Goal: Information Seeking & Learning: Learn about a topic

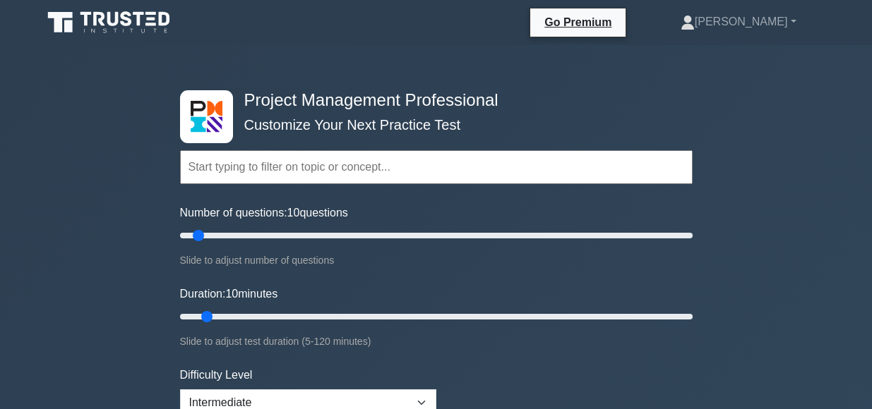
scroll to position [282, 0]
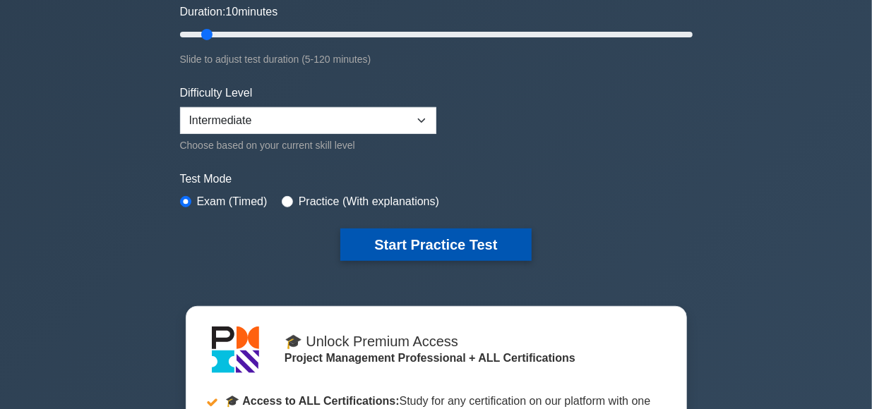
click at [433, 241] on button "Start Practice Test" at bounding box center [435, 245] width 191 height 32
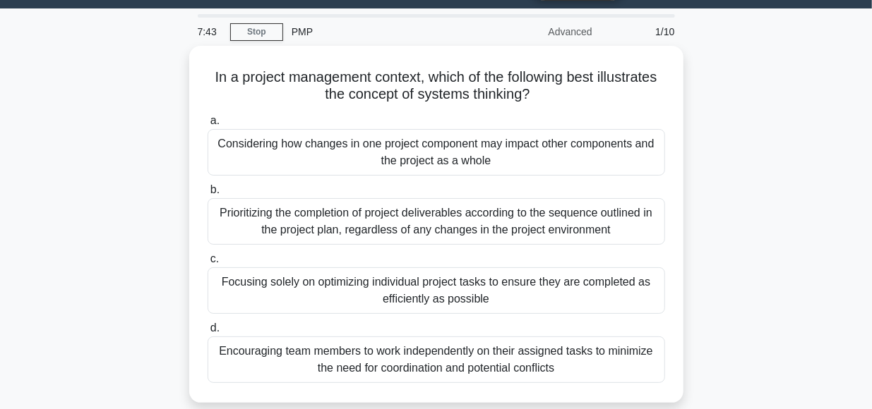
scroll to position [37, 0]
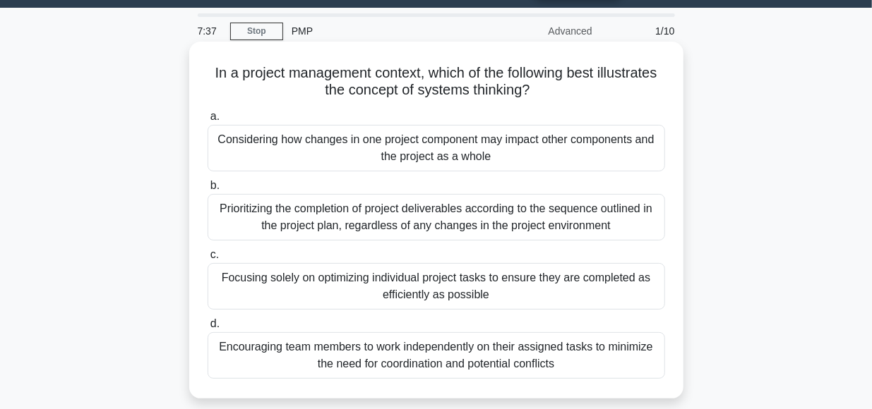
click at [428, 145] on div "Considering how changes in one project component may impact other components an…" at bounding box center [436, 148] width 457 height 47
click at [208, 121] on input "a. Considering how changes in one project component may impact other components…" at bounding box center [208, 116] width 0 height 9
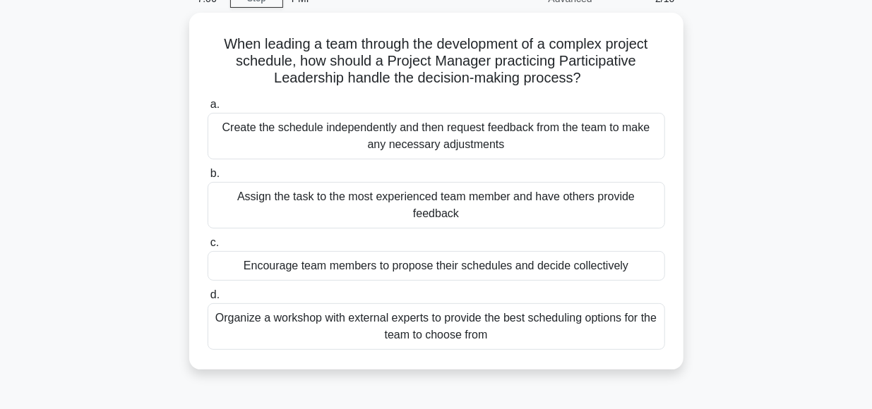
scroll to position [71, 0]
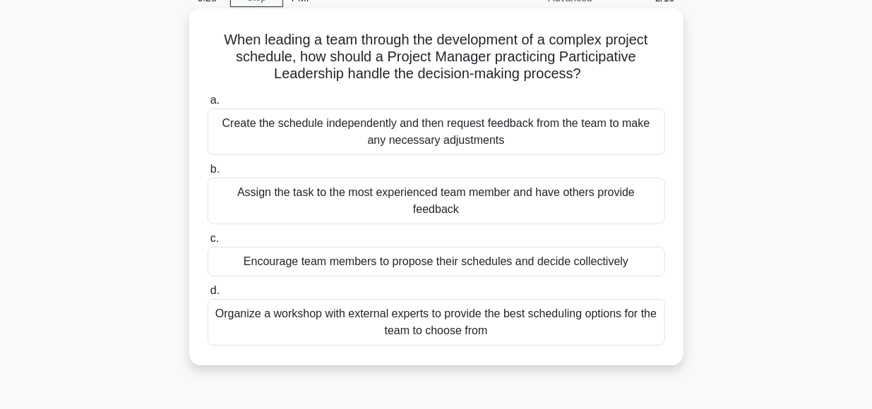
click at [423, 247] on div "Encourage team members to propose their schedules and decide collectively" at bounding box center [436, 262] width 457 height 30
click at [208, 244] on input "c. Encourage team members to propose their schedules and decide collectively" at bounding box center [208, 238] width 0 height 9
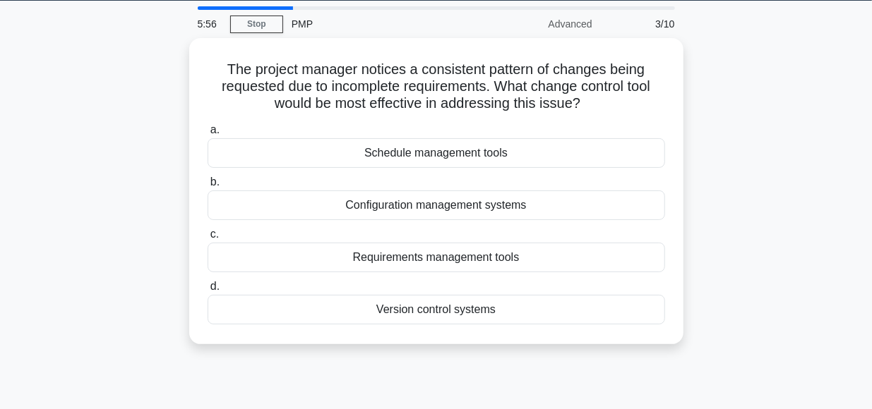
scroll to position [45, 0]
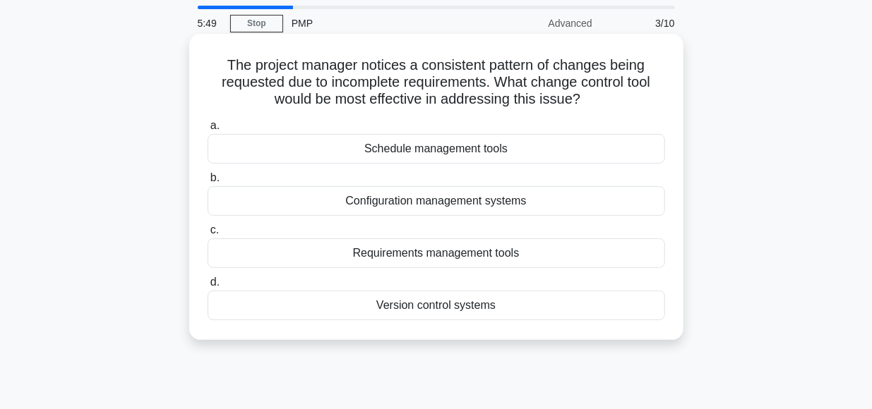
click at [457, 255] on div "Requirements management tools" at bounding box center [436, 254] width 457 height 30
click at [208, 235] on input "c. Requirements management tools" at bounding box center [208, 230] width 0 height 9
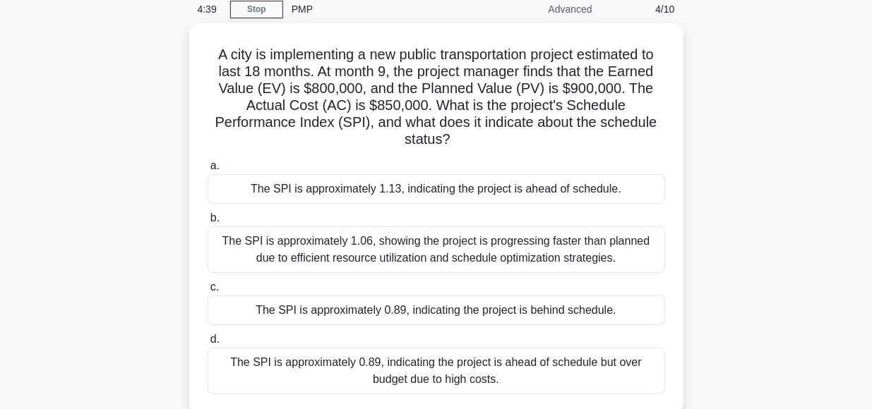
scroll to position [61, 0]
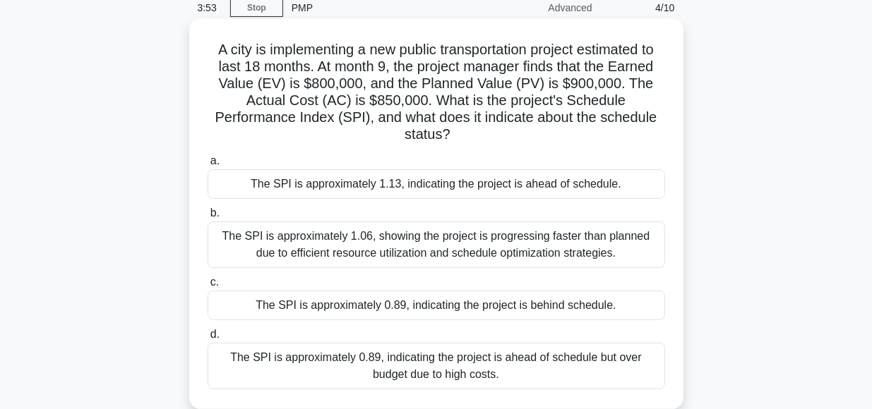
click at [350, 291] on div "The SPI is approximately 0.89, indicating the project is behind schedule." at bounding box center [436, 306] width 457 height 30
click at [208, 287] on input "c. The SPI is approximately 0.89, indicating the project is behind schedule." at bounding box center [208, 282] width 0 height 9
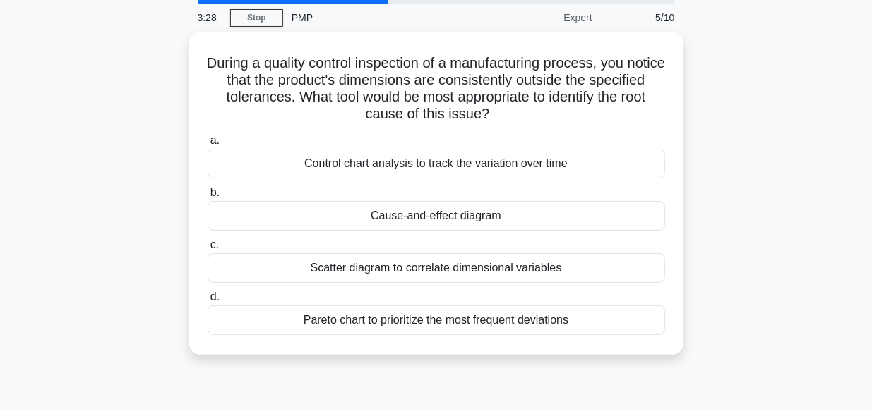
scroll to position [52, 0]
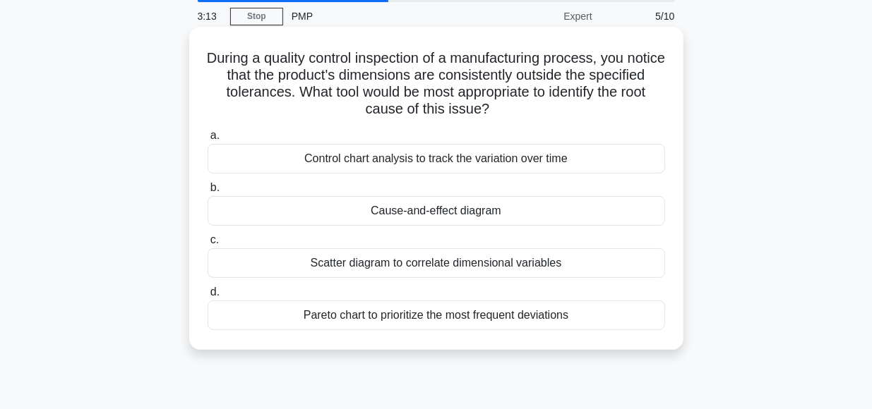
click at [471, 319] on div "Pareto chart to prioritize the most frequent deviations" at bounding box center [436, 316] width 457 height 30
click at [208, 297] on input "d. Pareto chart to prioritize the most frequent deviations" at bounding box center [208, 292] width 0 height 9
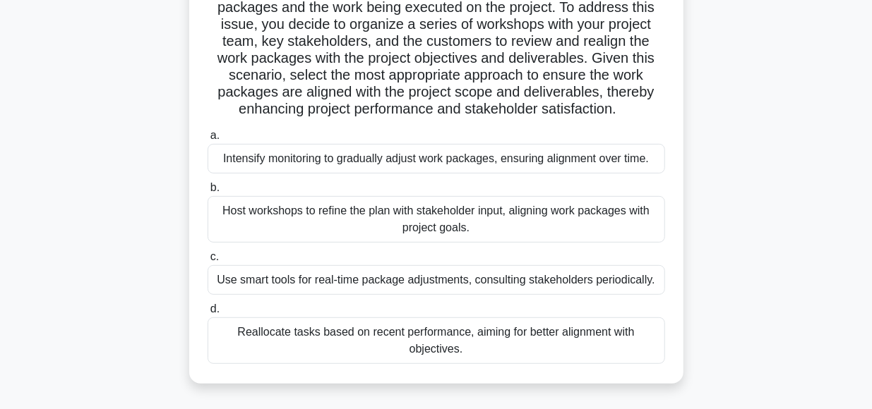
scroll to position [194, 0]
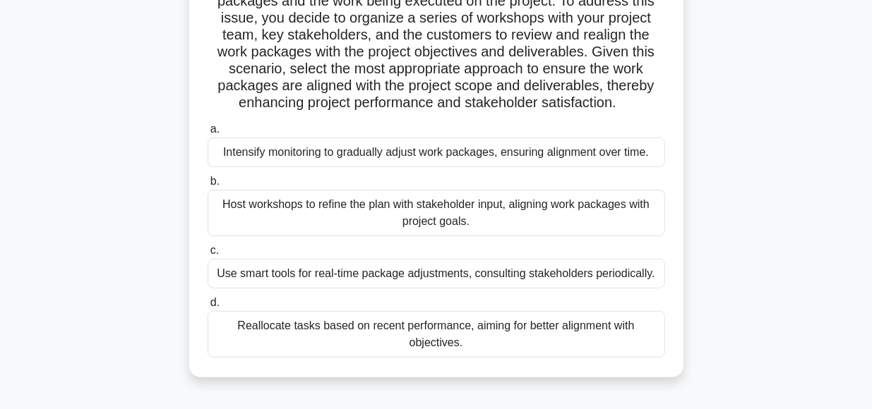
click at [400, 215] on div "Host workshops to refine the plan with stakeholder input, aligning work package…" at bounding box center [436, 213] width 457 height 47
click at [208, 186] on input "b. Host workshops to refine the plan with stakeholder input, aligning work pack…" at bounding box center [208, 181] width 0 height 9
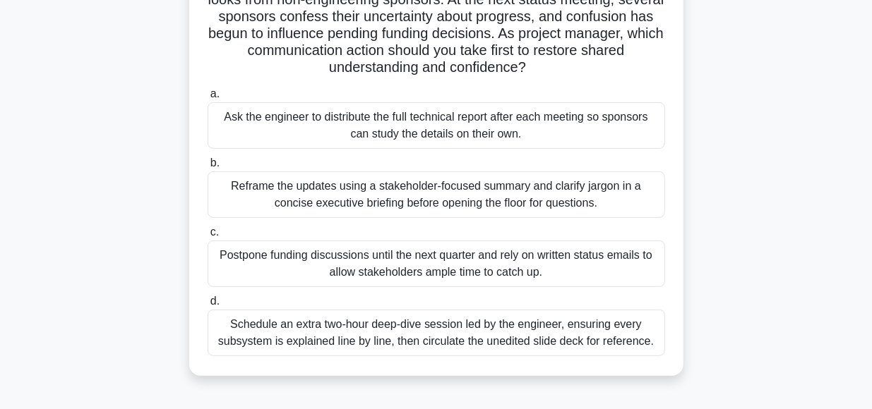
scroll to position [150, 0]
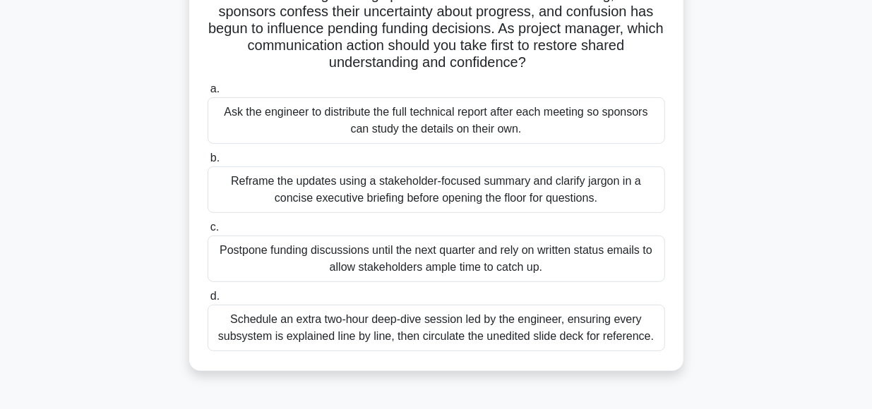
click at [324, 198] on div "Reframe the updates using a stakeholder-focused summary and clarify jargon in a…" at bounding box center [436, 190] width 457 height 47
click at [208, 163] on input "b. Reframe the updates using a stakeholder-focused summary and clarify jargon i…" at bounding box center [208, 158] width 0 height 9
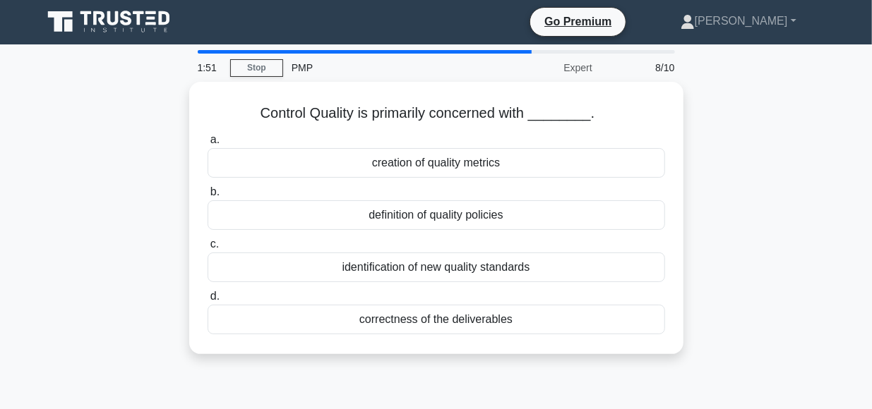
scroll to position [0, 0]
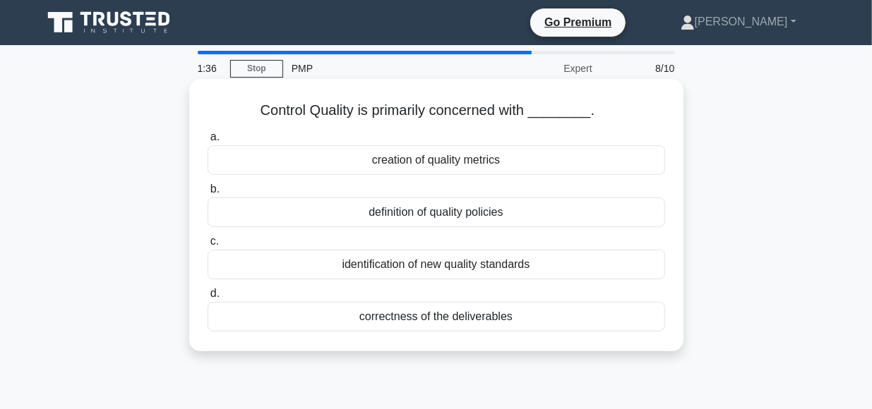
click at [455, 318] on div "correctness of the deliverables" at bounding box center [436, 317] width 457 height 30
click at [208, 299] on input "d. correctness of the deliverables" at bounding box center [208, 293] width 0 height 9
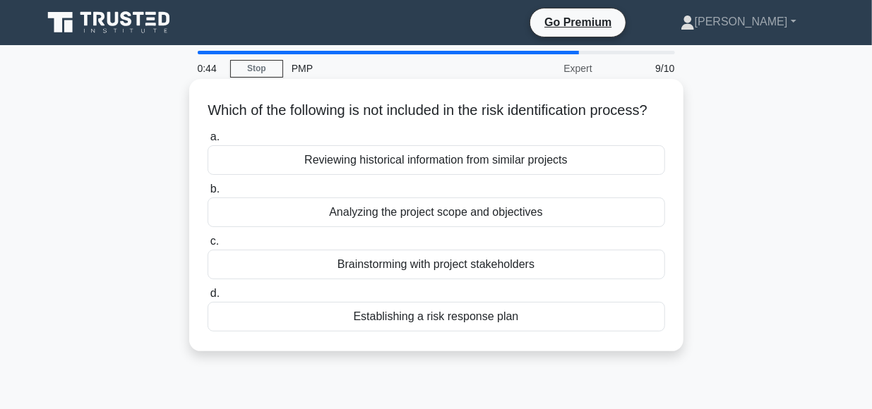
click at [412, 227] on div "Analyzing the project scope and objectives" at bounding box center [436, 213] width 457 height 30
click at [208, 194] on input "b. Analyzing the project scope and objectives" at bounding box center [208, 189] width 0 height 9
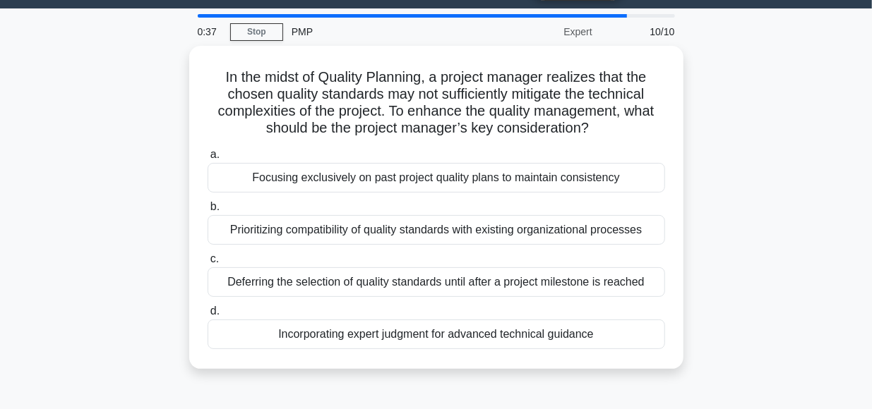
scroll to position [37, 0]
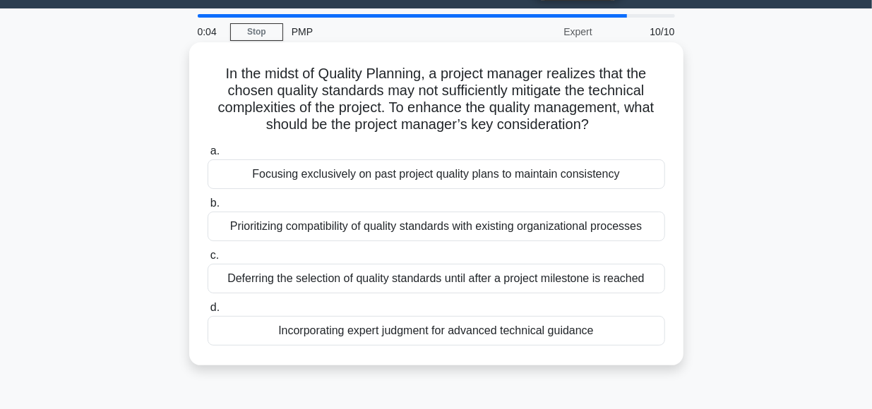
click at [414, 222] on div "Prioritizing compatibility of quality standards with existing organizational pr…" at bounding box center [436, 227] width 457 height 30
click at [208, 208] on input "b. Prioritizing compatibility of quality standards with existing organizational…" at bounding box center [208, 203] width 0 height 9
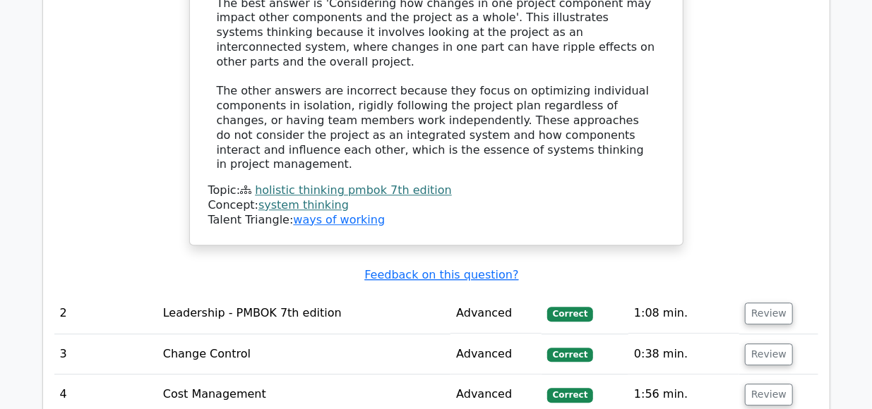
scroll to position [1731, 0]
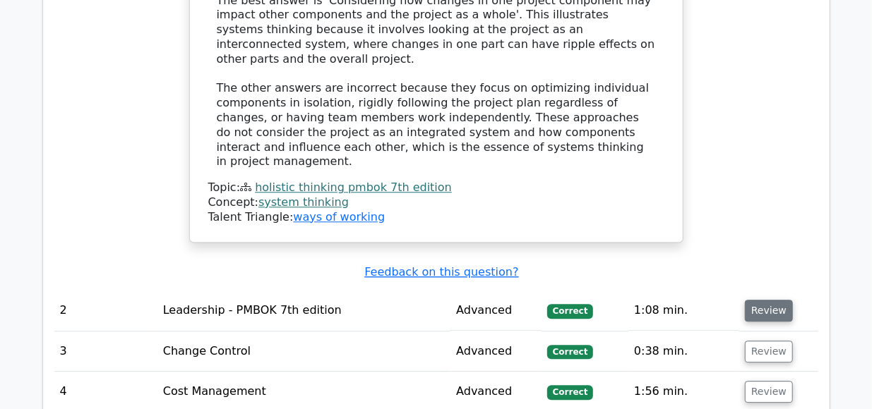
click at [764, 300] on button "Review" at bounding box center [769, 311] width 48 height 22
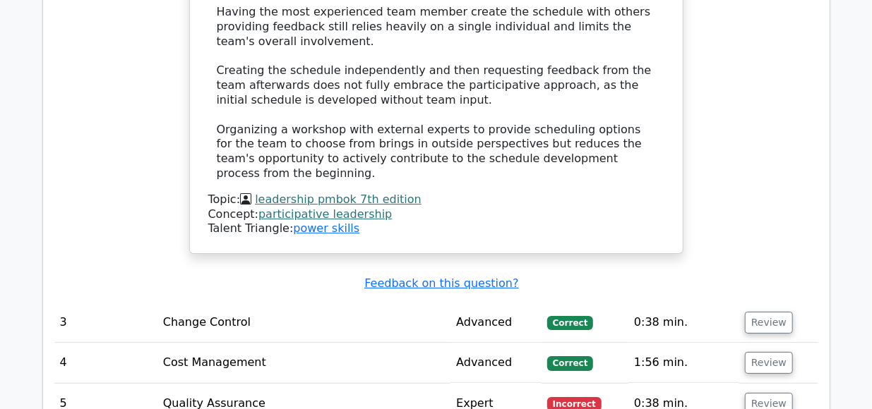
scroll to position [2506, 0]
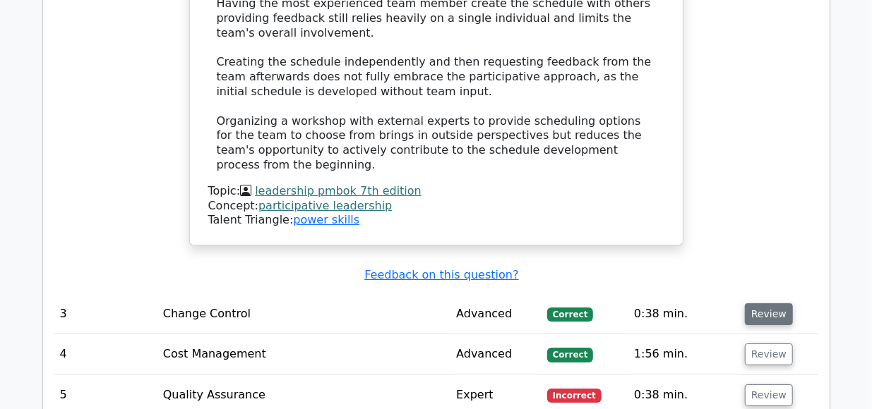
click at [762, 304] on button "Review" at bounding box center [769, 315] width 48 height 22
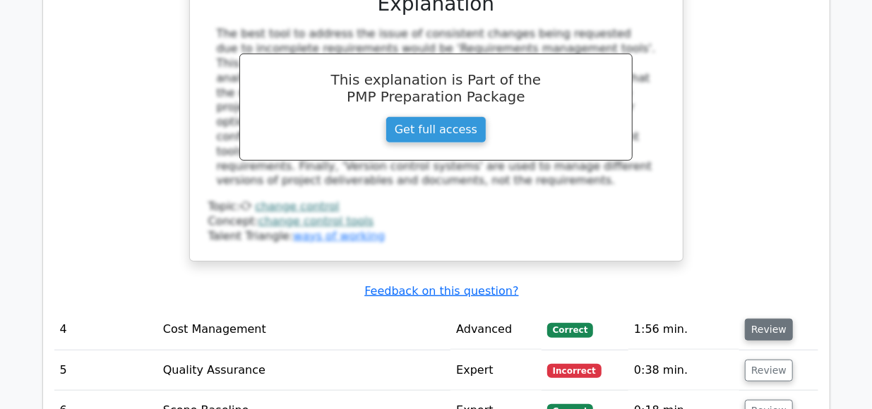
scroll to position [3138, 0]
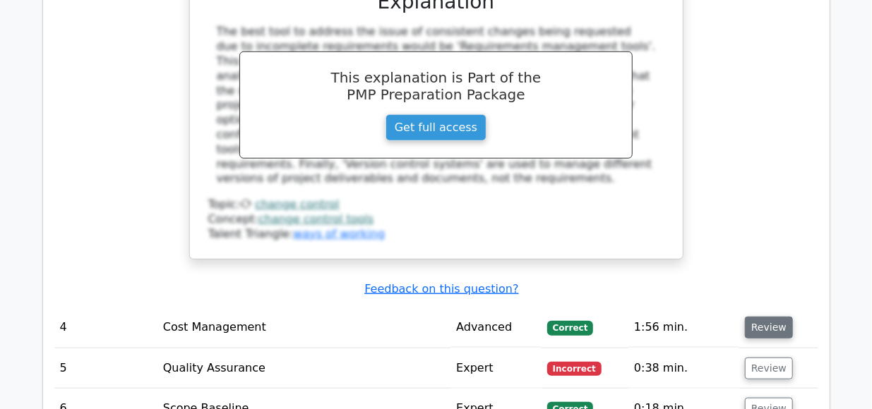
click at [763, 317] on button "Review" at bounding box center [769, 328] width 48 height 22
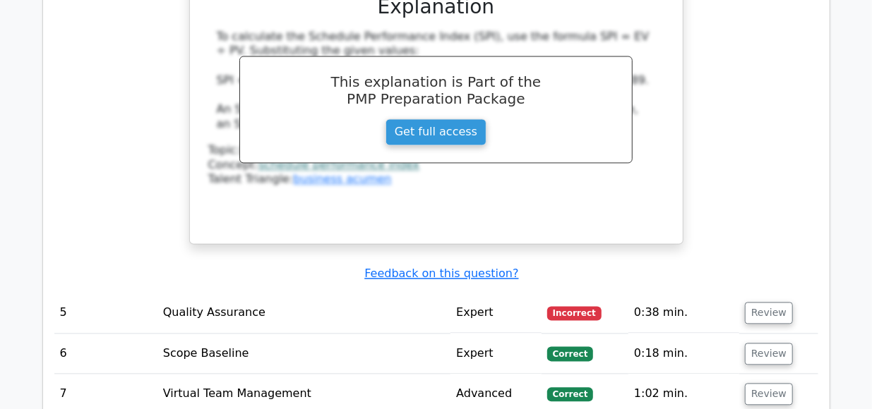
scroll to position [3894, 0]
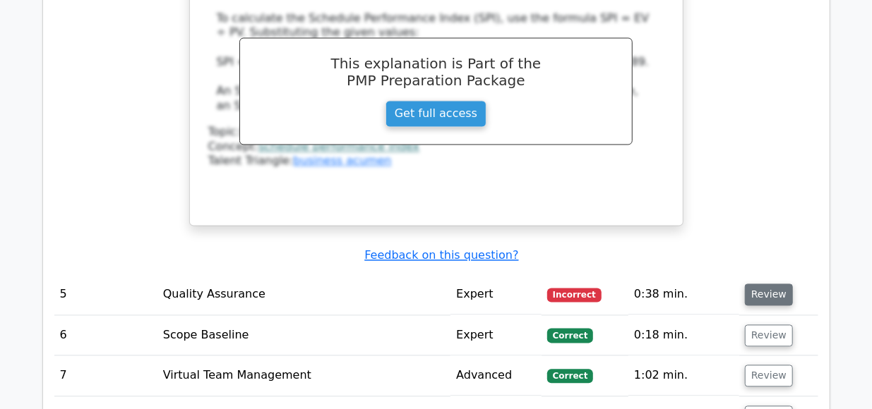
click at [759, 284] on button "Review" at bounding box center [769, 295] width 48 height 22
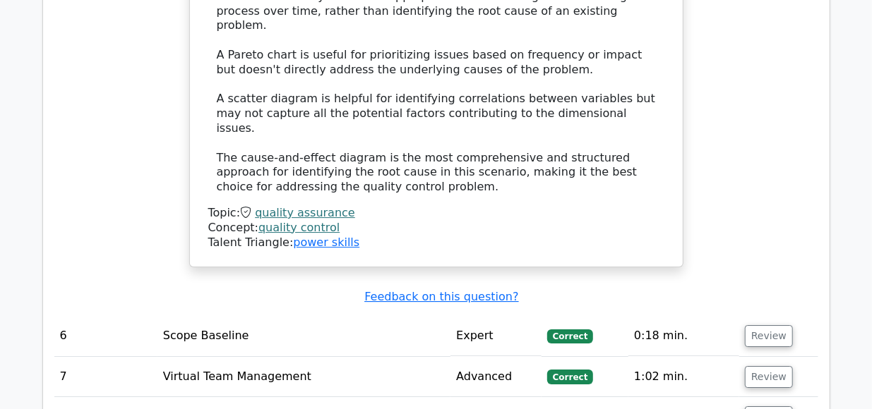
scroll to position [4751, 0]
click at [764, 325] on button "Review" at bounding box center [769, 336] width 48 height 22
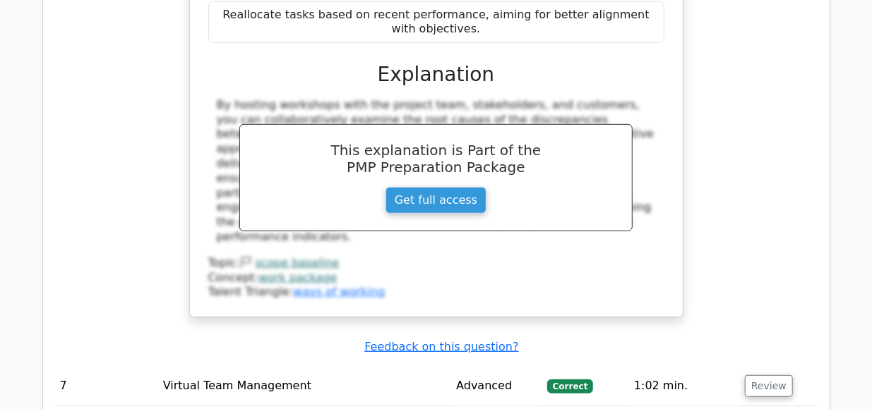
scroll to position [5577, 0]
click at [762, 375] on button "Review" at bounding box center [769, 386] width 48 height 22
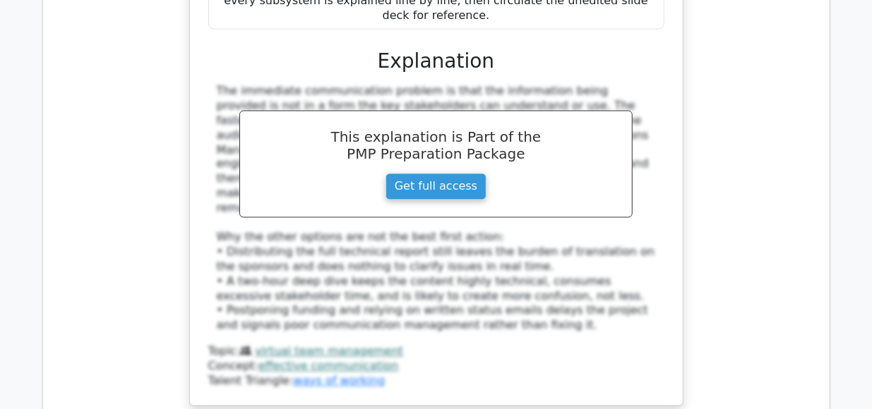
scroll to position [6381, 0]
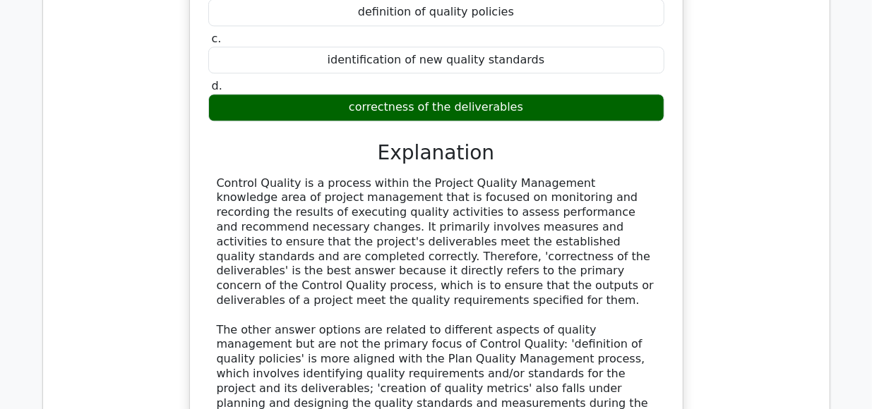
scroll to position [7001, 0]
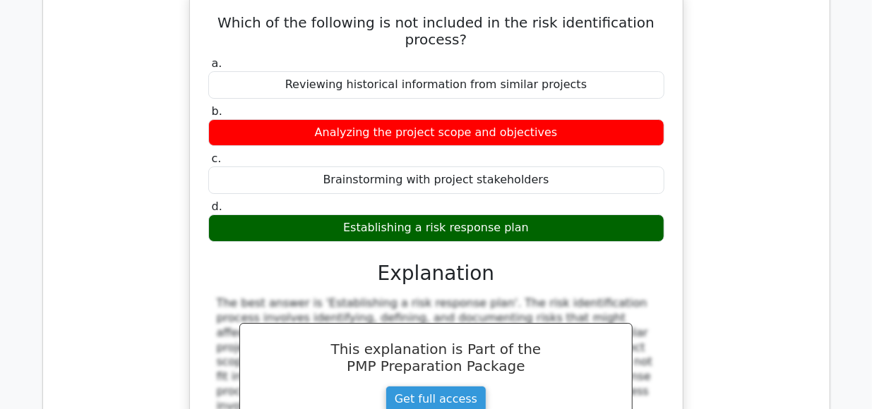
scroll to position [7631, 0]
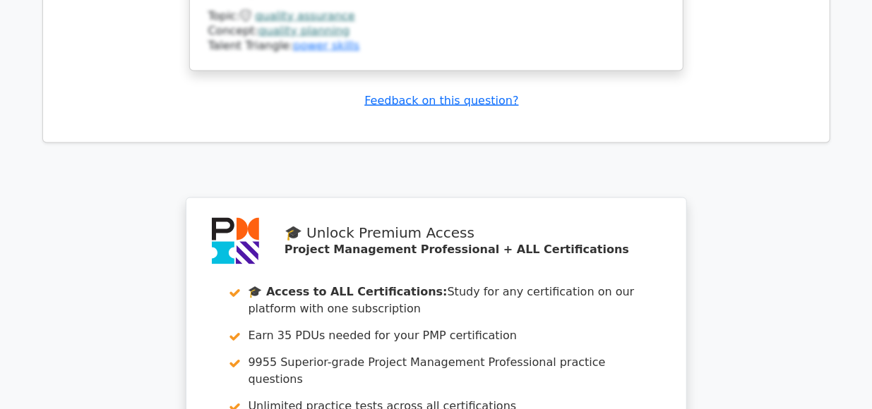
scroll to position [8892, 0]
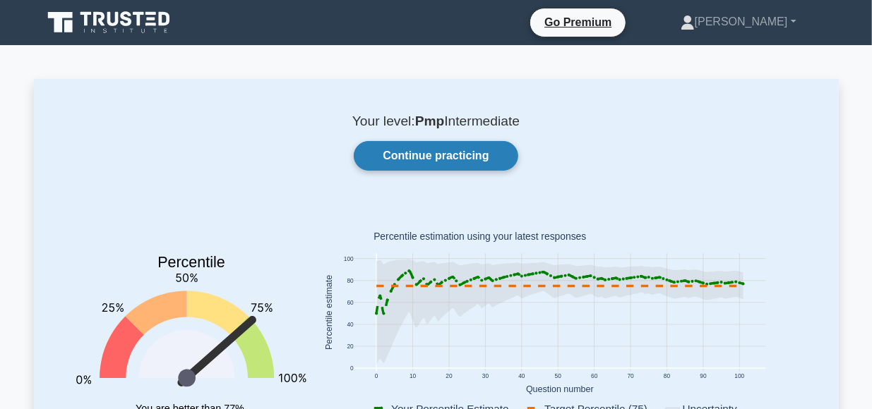
click at [427, 155] on link "Continue practicing" at bounding box center [436, 156] width 164 height 30
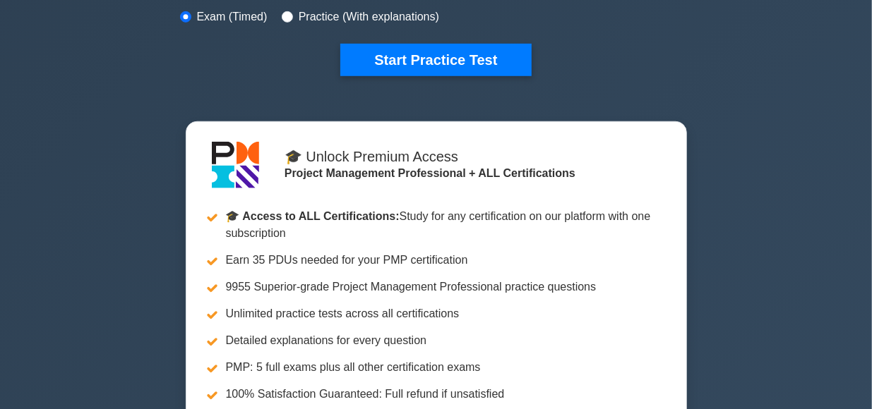
scroll to position [376, 0]
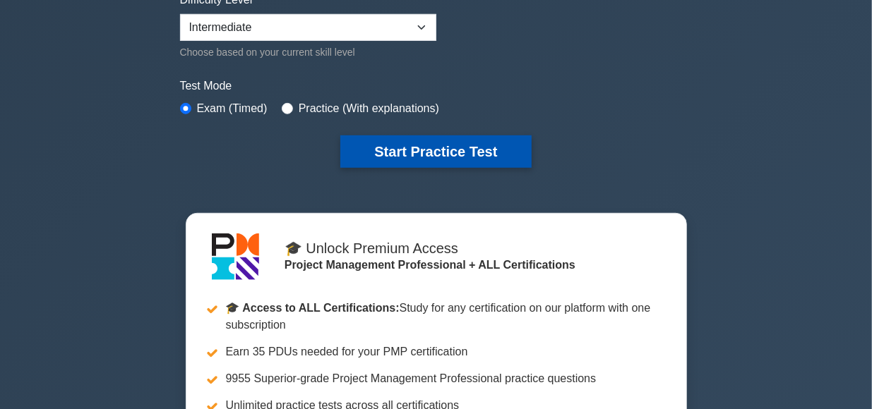
click at [451, 150] on button "Start Practice Test" at bounding box center [435, 152] width 191 height 32
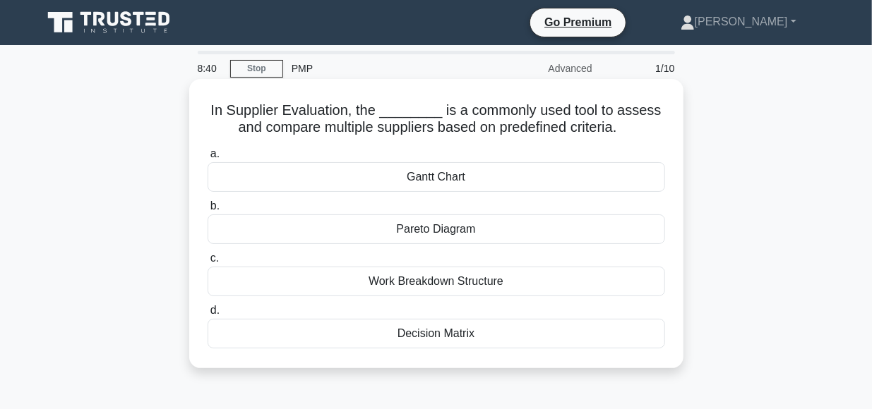
click at [436, 332] on div "Decision Matrix" at bounding box center [436, 334] width 457 height 30
click at [208, 316] on input "d. Decision Matrix" at bounding box center [208, 310] width 0 height 9
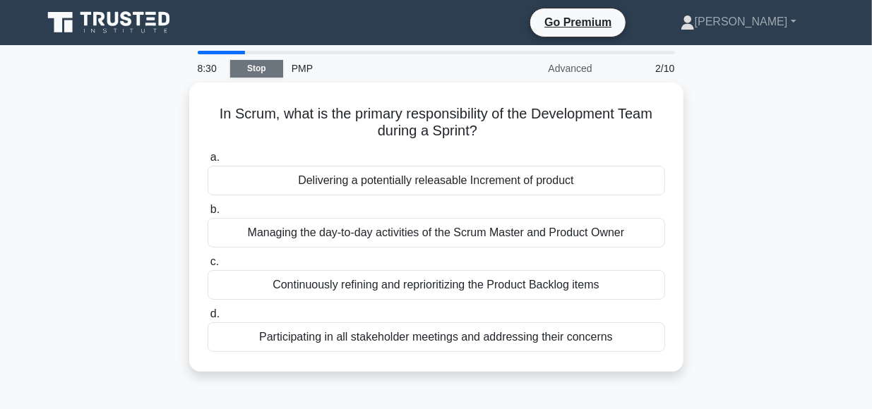
click at [260, 69] on link "Stop" at bounding box center [256, 69] width 53 height 18
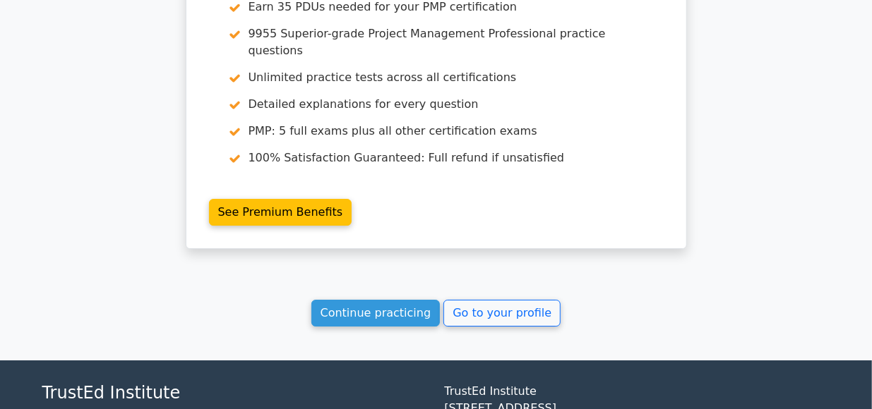
scroll to position [2284, 0]
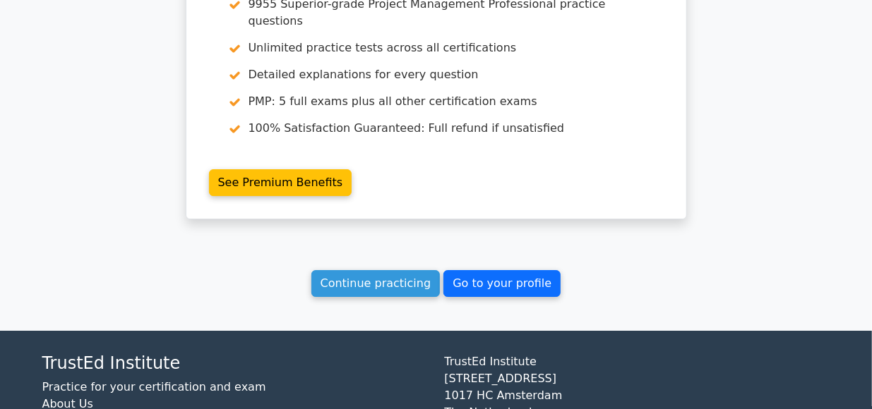
click at [499, 270] on link "Go to your profile" at bounding box center [501, 283] width 117 height 27
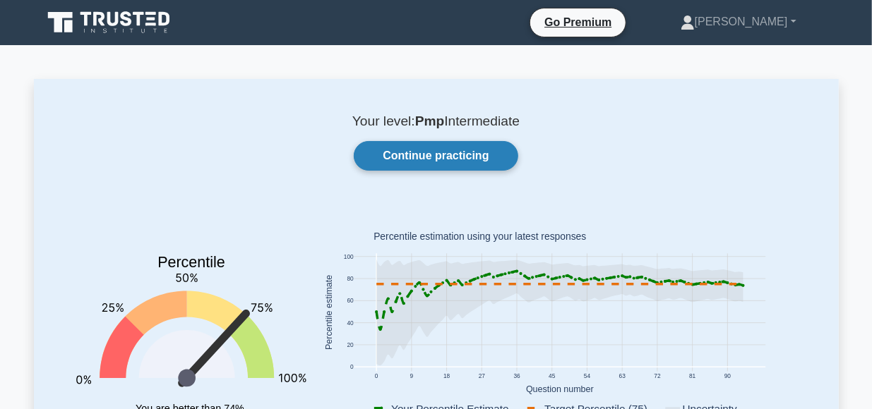
click at [428, 156] on link "Continue practicing" at bounding box center [436, 156] width 164 height 30
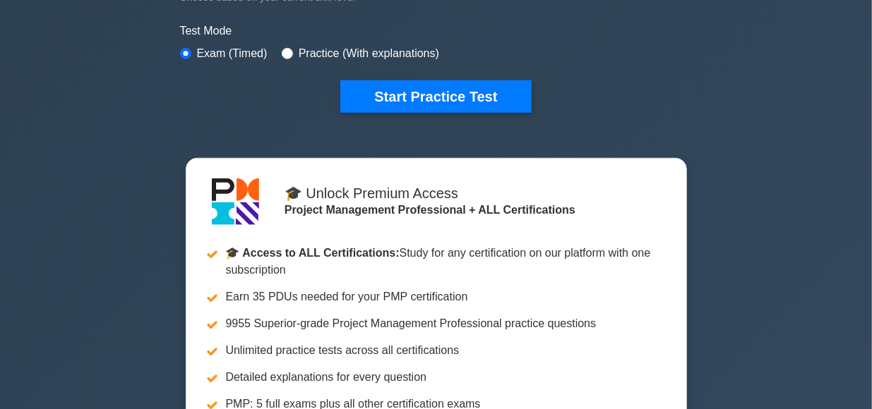
scroll to position [433, 0]
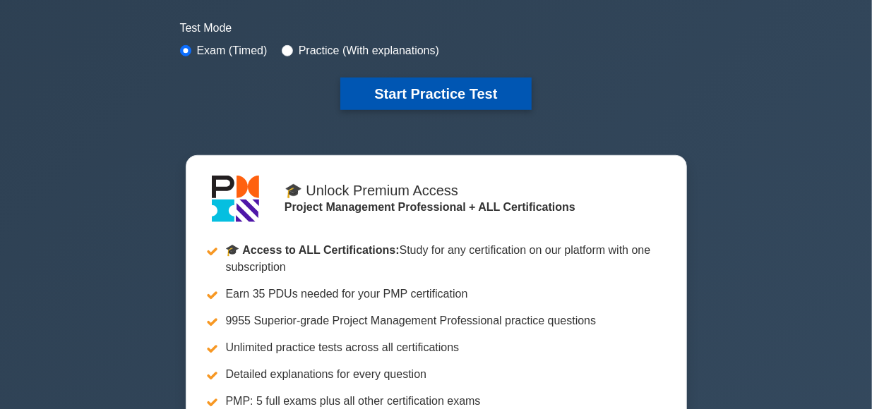
click at [444, 94] on button "Start Practice Test" at bounding box center [435, 94] width 191 height 32
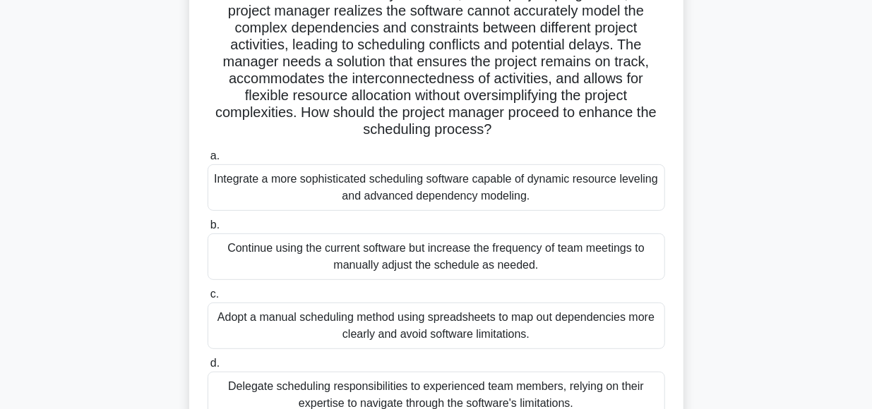
scroll to position [205, 0]
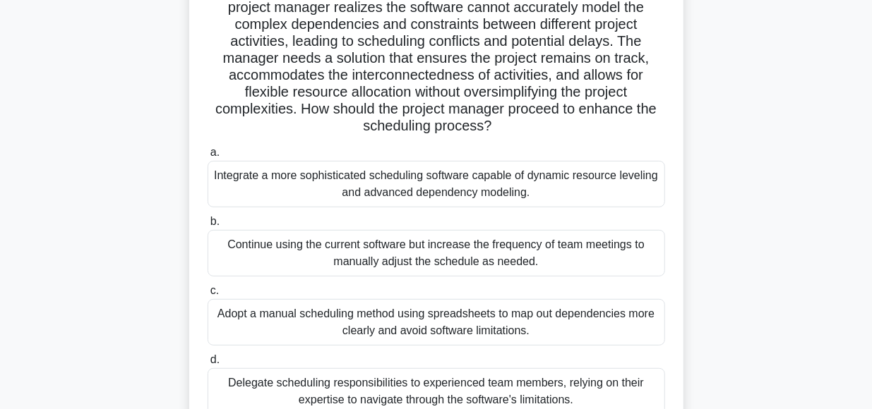
click at [504, 183] on div "Integrate a more sophisticated scheduling software capable of dynamic resource …" at bounding box center [436, 184] width 457 height 47
click at [208, 157] on input "a. Integrate a more sophisticated scheduling software capable of dynamic resour…" at bounding box center [208, 152] width 0 height 9
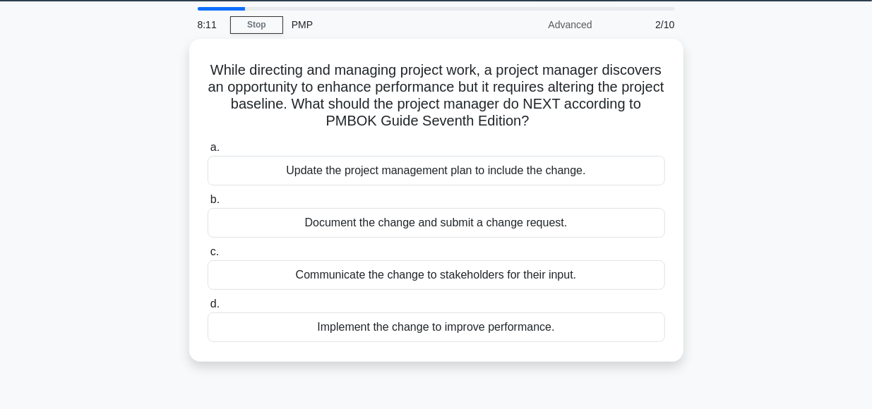
scroll to position [43, 0]
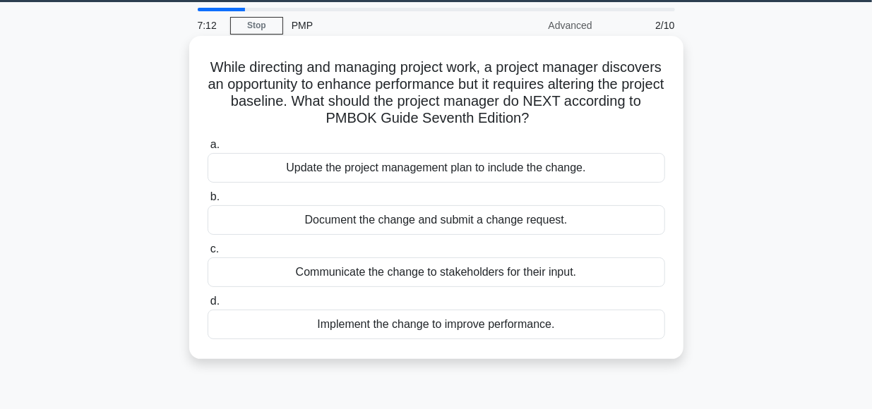
click at [476, 272] on div "Communicate the change to stakeholders for their input." at bounding box center [436, 273] width 457 height 30
click at [208, 254] on input "c. Communicate the change to stakeholders for their input." at bounding box center [208, 249] width 0 height 9
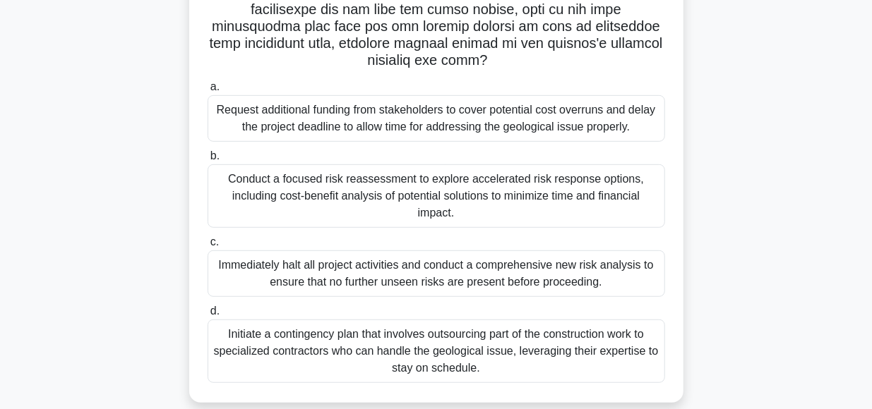
scroll to position [309, 0]
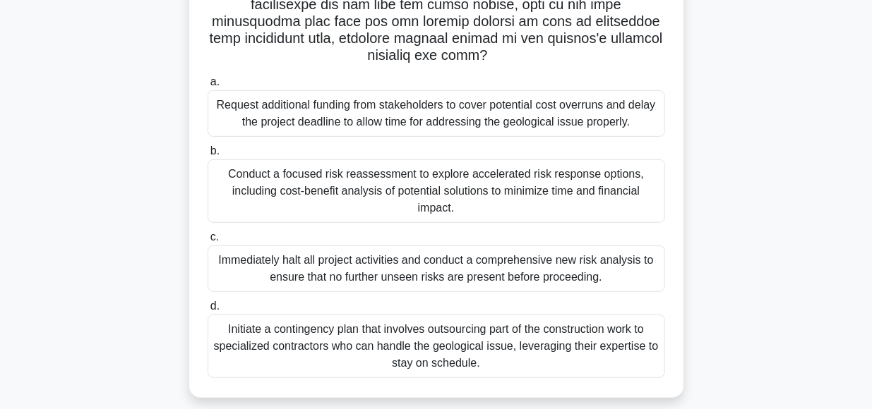
click at [373, 173] on div "Conduct a focused risk reassessment to explore accelerated risk response option…" at bounding box center [436, 192] width 457 height 64
click at [208, 156] on input "b. Conduct a focused risk reassessment to explore accelerated risk response opt…" at bounding box center [208, 151] width 0 height 9
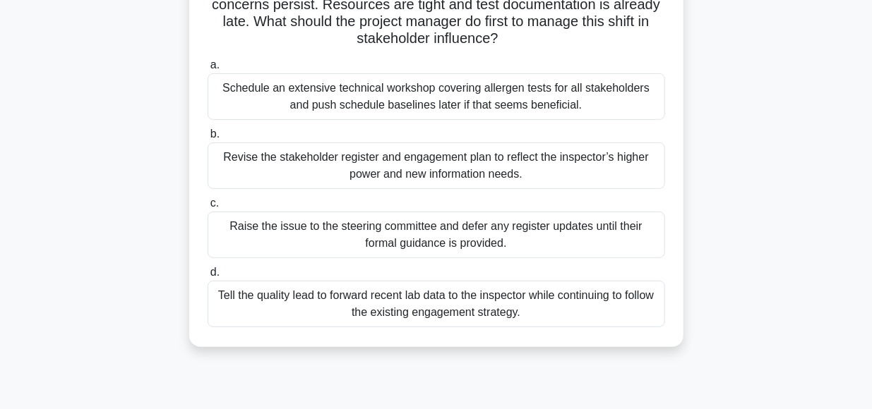
scroll to position [178, 0]
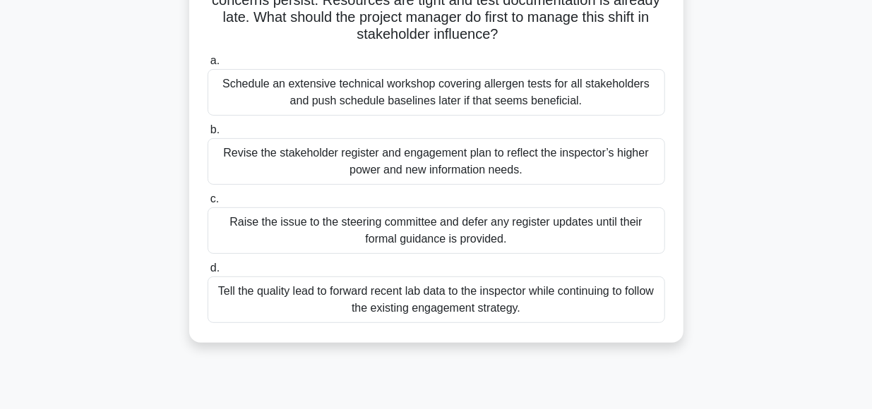
click at [431, 163] on div "Revise the stakeholder register and engagement plan to reflect the inspector’s …" at bounding box center [436, 161] width 457 height 47
click at [208, 135] on input "b. Revise the stakeholder register and engagement plan to reflect the inspector…" at bounding box center [208, 130] width 0 height 9
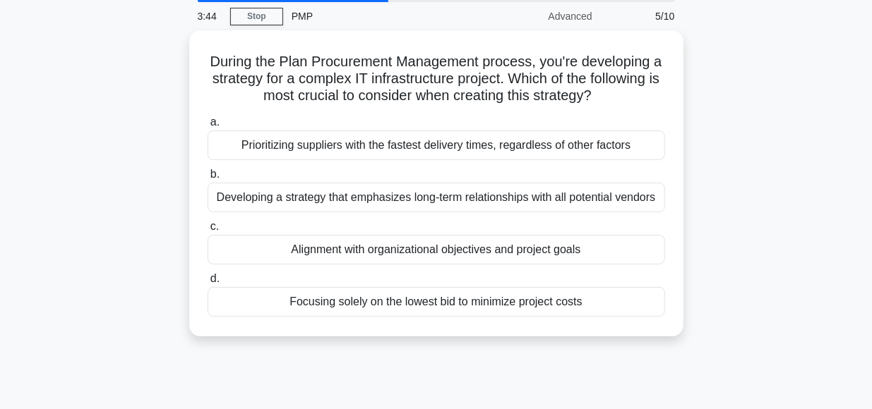
scroll to position [52, 0]
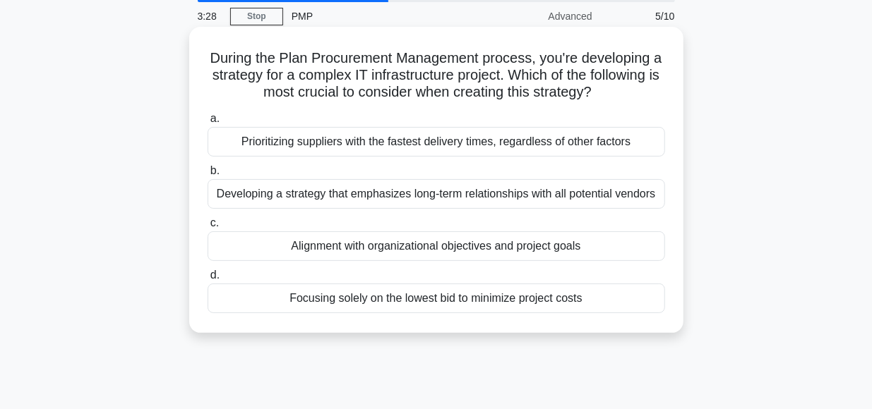
click at [469, 246] on div "Alignment with organizational objectives and project goals" at bounding box center [436, 247] width 457 height 30
click at [208, 228] on input "c. Alignment with organizational objectives and project goals" at bounding box center [208, 223] width 0 height 9
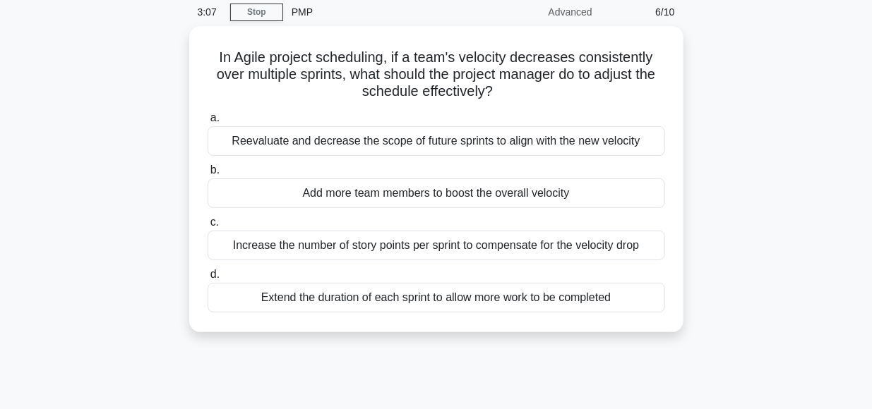
scroll to position [57, 0]
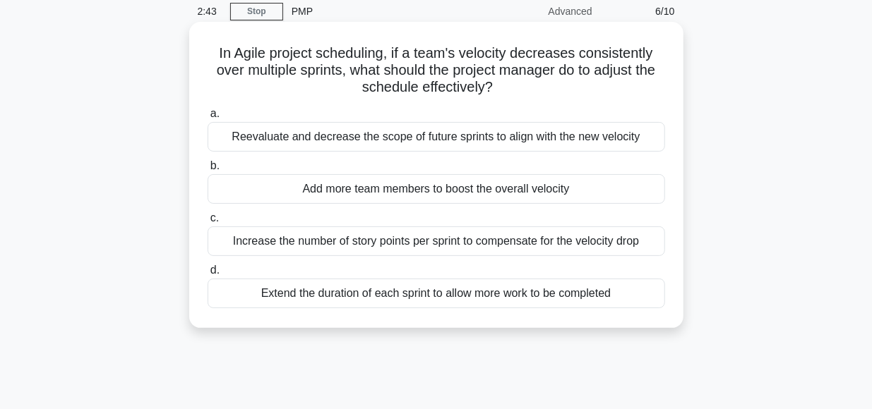
click at [442, 137] on div "Reevaluate and decrease the scope of future sprints to align with the new veloc…" at bounding box center [436, 137] width 457 height 30
click at [208, 119] on input "a. Reevaluate and decrease the scope of future sprints to align with the new ve…" at bounding box center [208, 113] width 0 height 9
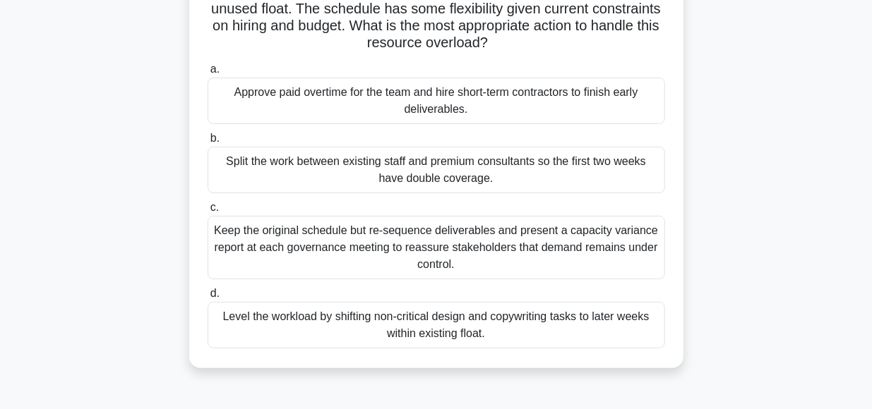
scroll to position [155, 0]
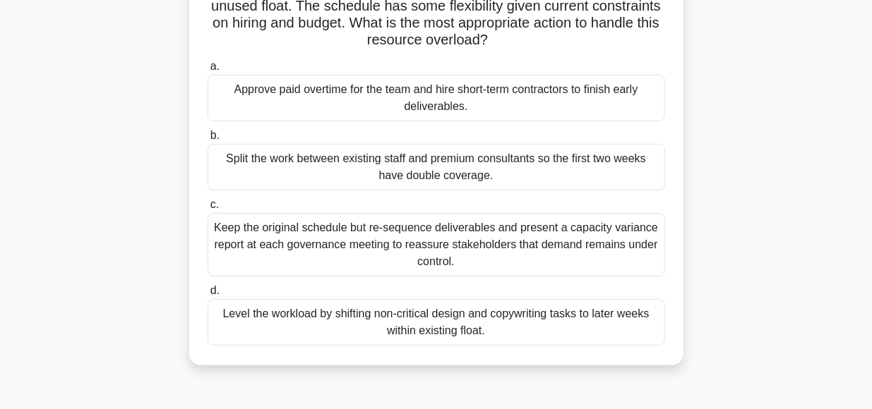
click at [457, 328] on div "Level the workload by shifting non-critical design and copywriting tasks to lat…" at bounding box center [436, 322] width 457 height 47
click at [208, 296] on input "d. Level the workload by shifting non-critical design and copywriting tasks to …" at bounding box center [208, 291] width 0 height 9
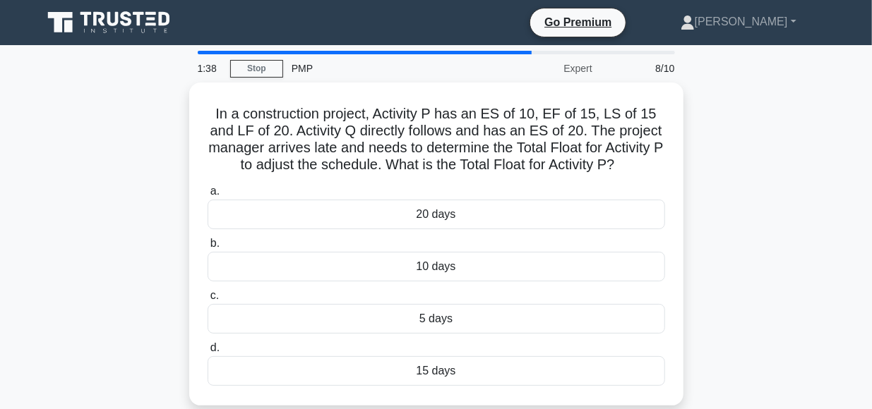
scroll to position [0, 0]
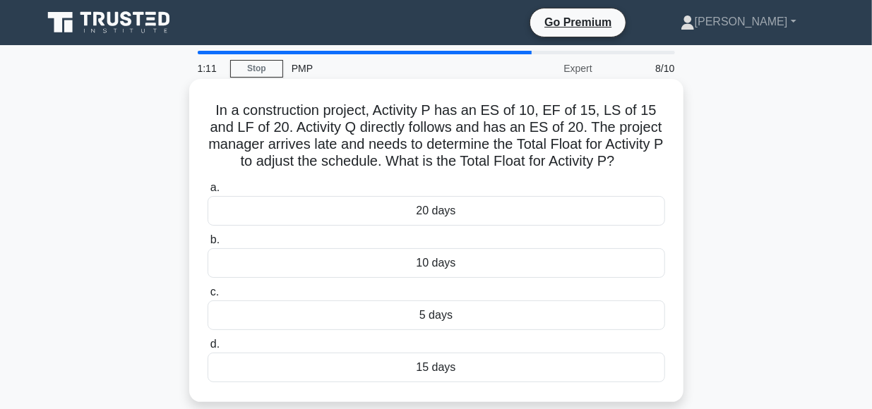
click at [432, 264] on div "10 days" at bounding box center [436, 263] width 457 height 30
click at [208, 245] on input "b. 10 days" at bounding box center [208, 240] width 0 height 9
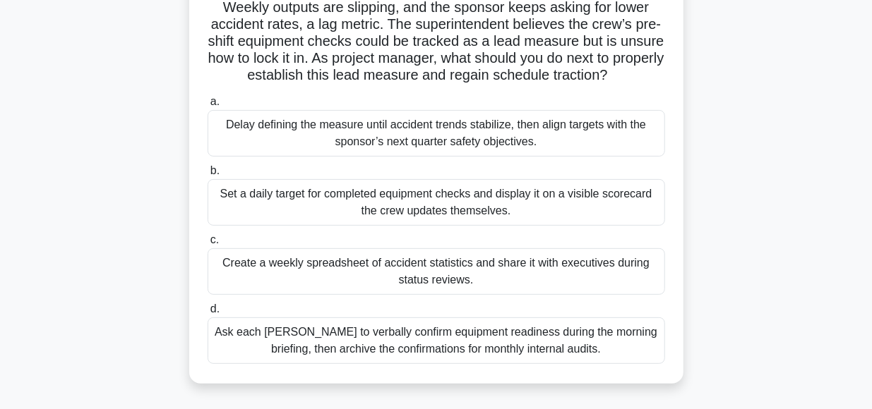
scroll to position [124, 0]
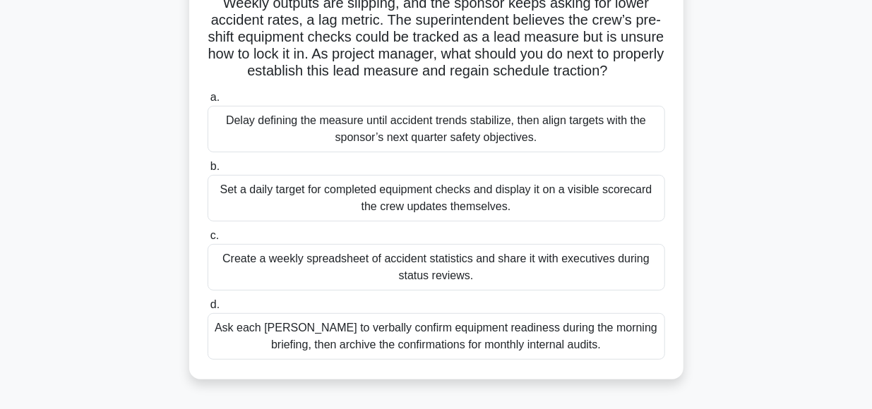
click at [447, 198] on div "Set a daily target for completed equipment checks and display it on a visible s…" at bounding box center [436, 198] width 457 height 47
click at [208, 172] on input "b. Set a daily target for completed equipment checks and display it on a visibl…" at bounding box center [208, 166] width 0 height 9
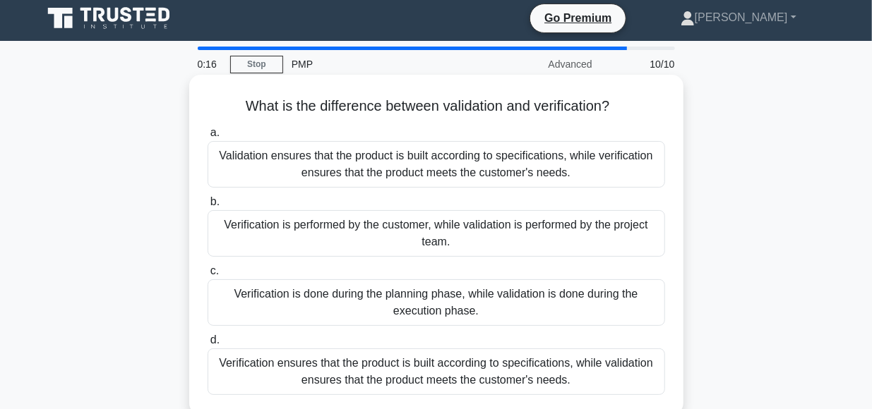
scroll to position [0, 0]
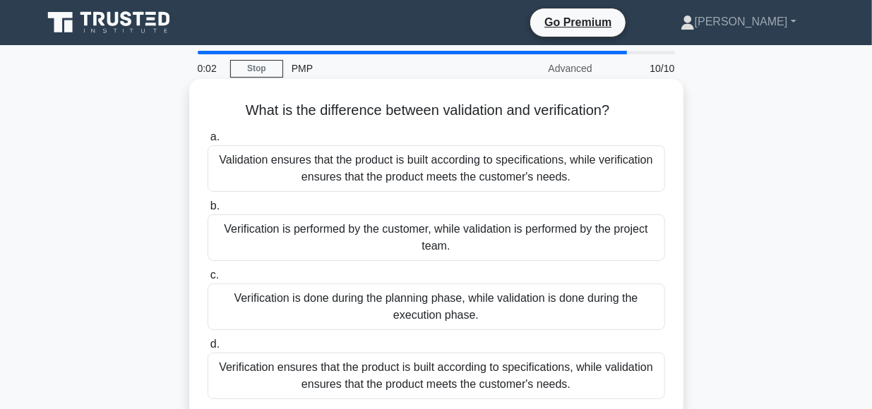
click at [427, 371] on div "Verification ensures that the product is built according to specifications, whi…" at bounding box center [436, 376] width 457 height 47
click at [208, 349] on input "d. Verification ensures that the product is built according to specifications, …" at bounding box center [208, 344] width 0 height 9
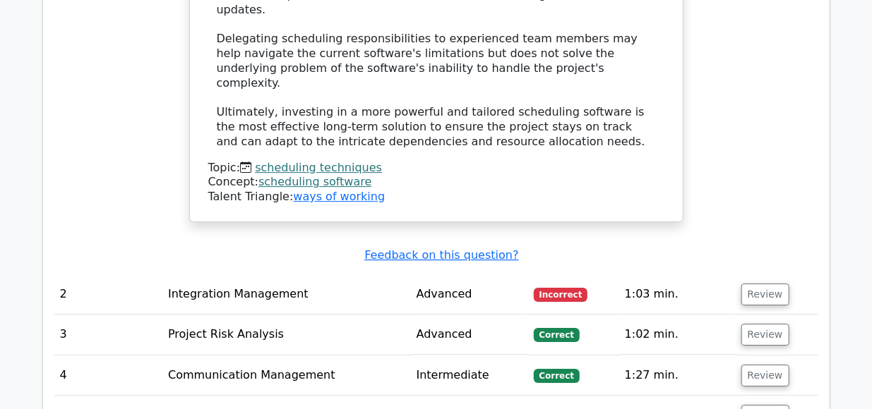
scroll to position [2126, 0]
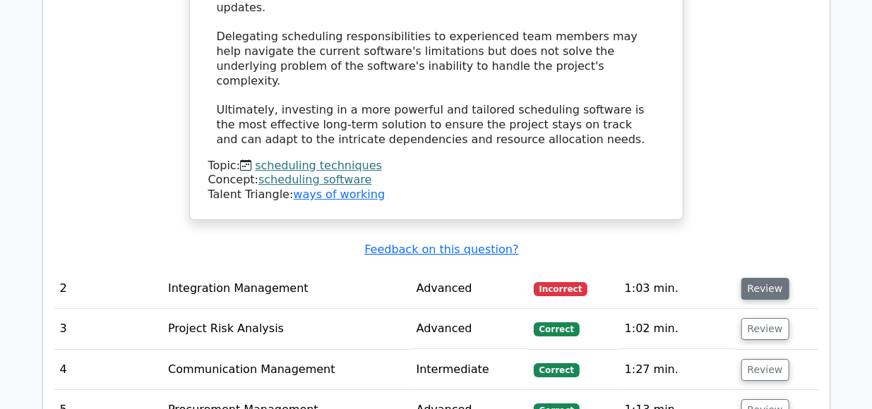
click at [759, 278] on button "Review" at bounding box center [765, 289] width 48 height 22
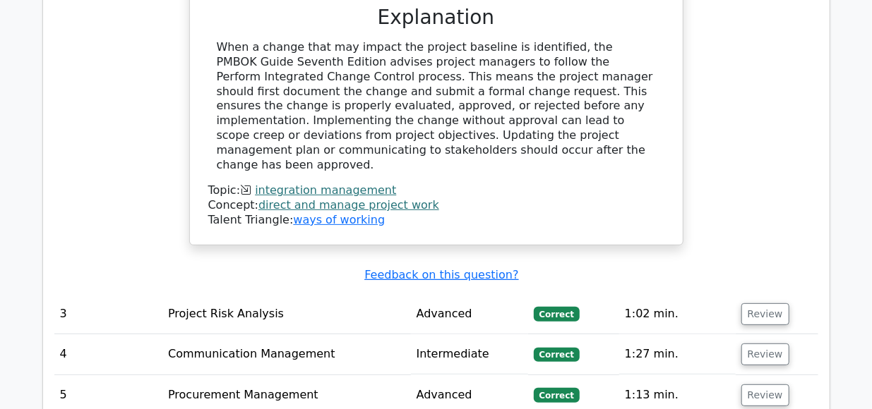
scroll to position [2736, 0]
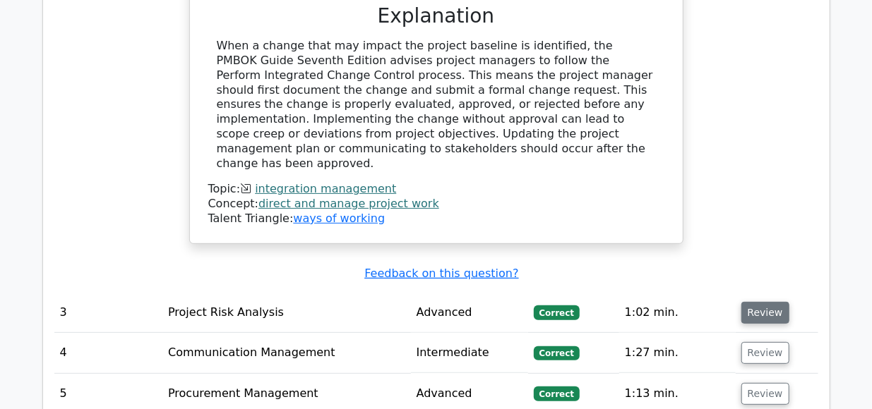
click at [752, 302] on button "Review" at bounding box center [765, 313] width 48 height 22
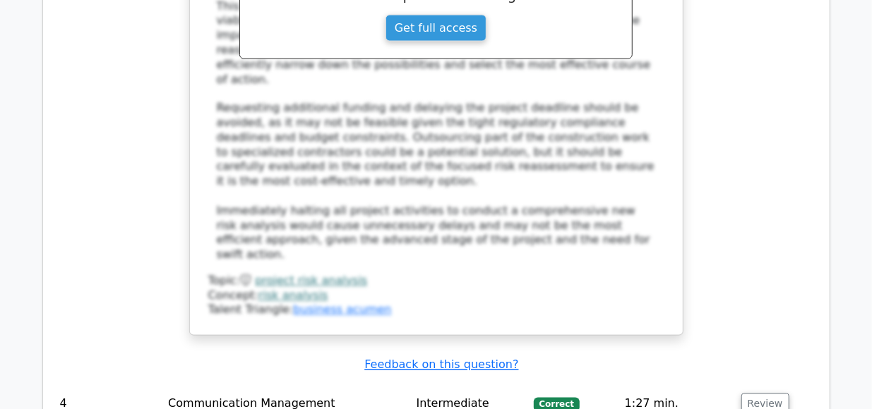
scroll to position [3825, 0]
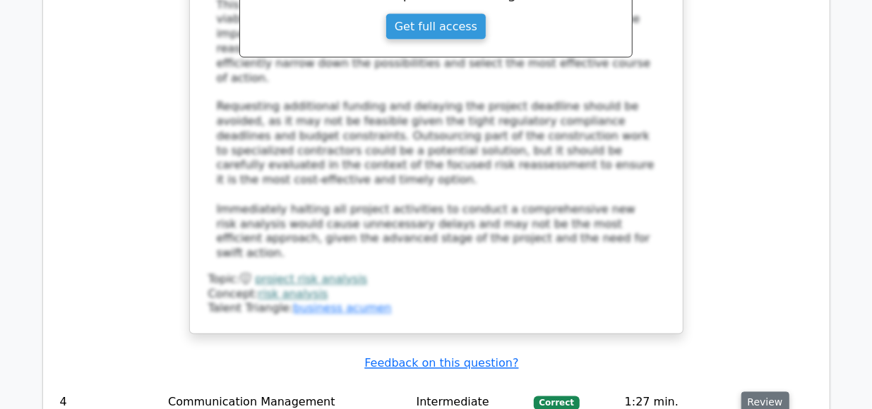
click at [759, 392] on button "Review" at bounding box center [765, 403] width 48 height 22
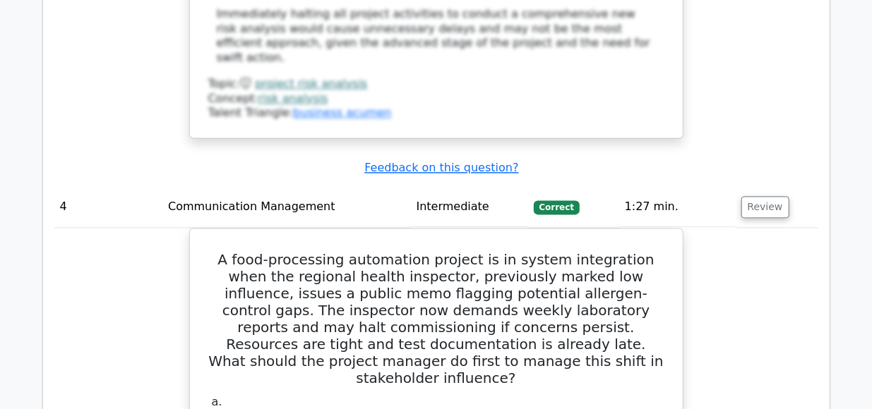
scroll to position [4020, 0]
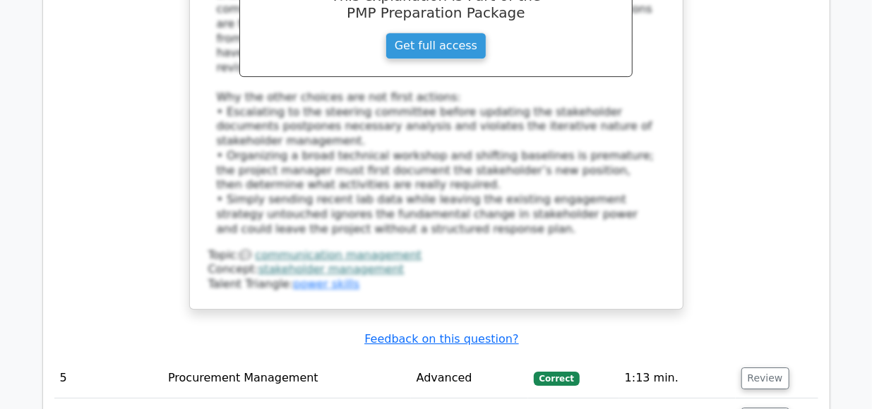
scroll to position [4772, 0]
click at [755, 367] on button "Review" at bounding box center [765, 378] width 48 height 22
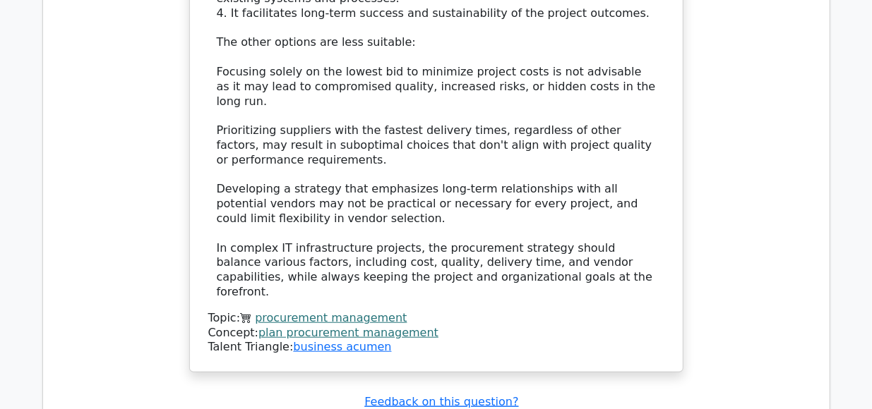
scroll to position [5683, 0]
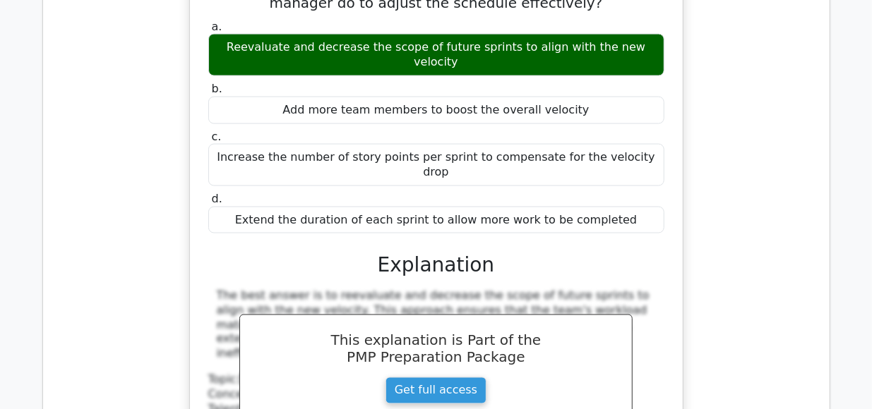
scroll to position [6213, 0]
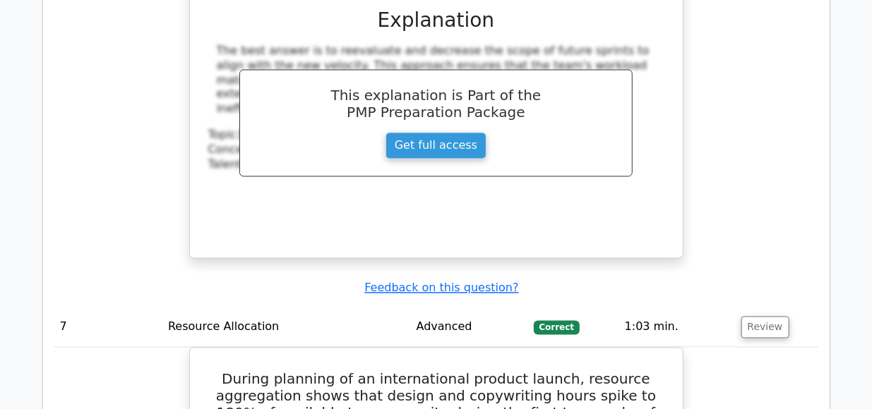
scroll to position [6463, 0]
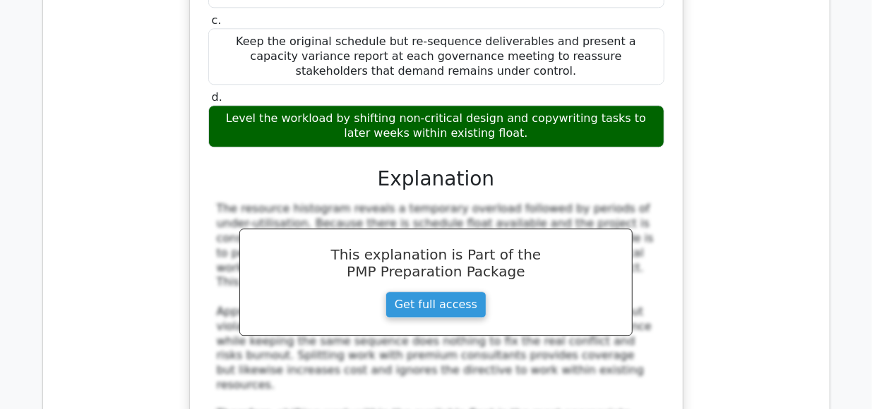
scroll to position [7061, 0]
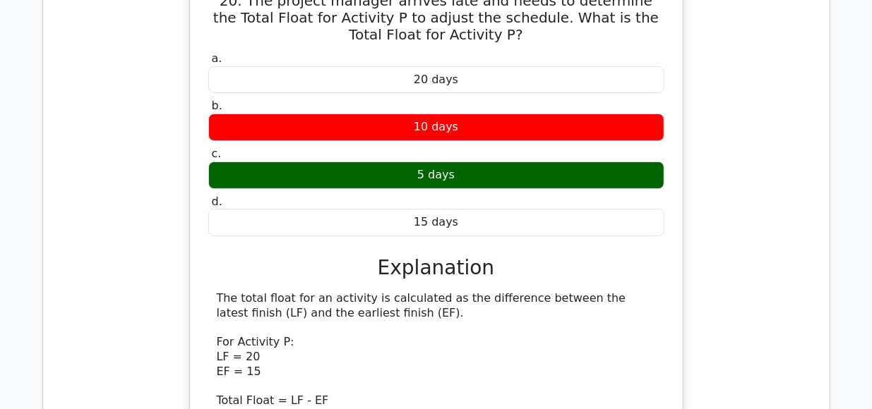
scroll to position [7725, 0]
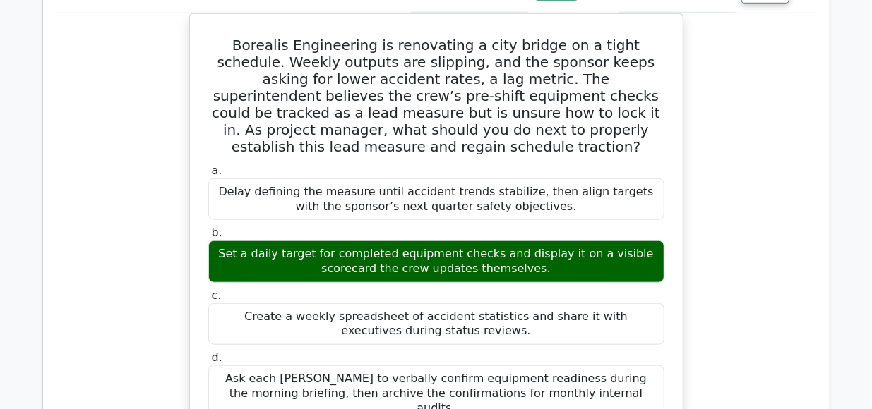
scroll to position [8344, 0]
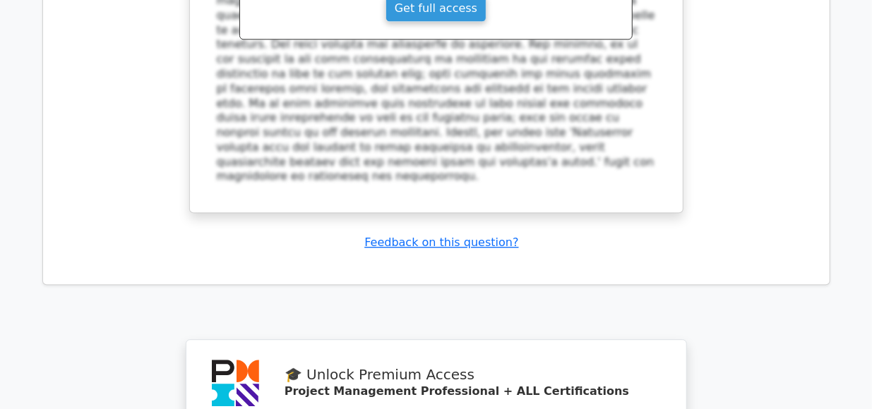
scroll to position [9645, 0]
